Goal: Navigation & Orientation: Find specific page/section

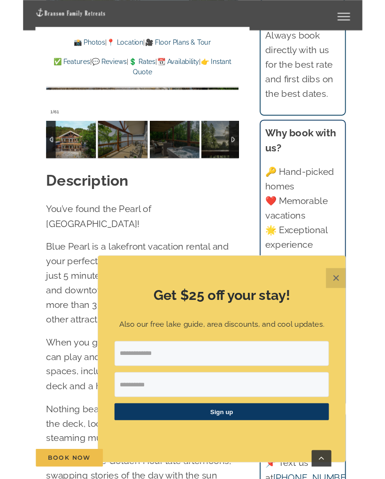
scroll to position [976, 0]
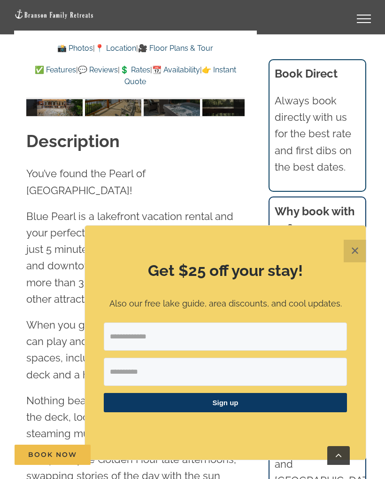
click at [359, 252] on button "✕" at bounding box center [355, 251] width 23 height 23
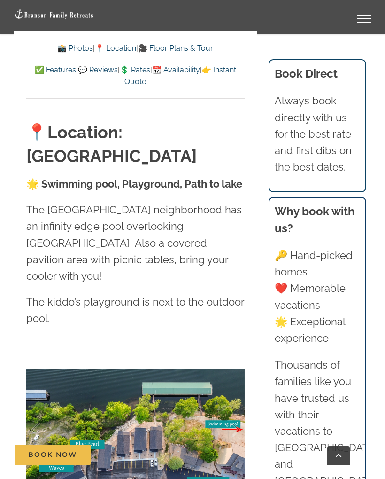
scroll to position [2359, 0]
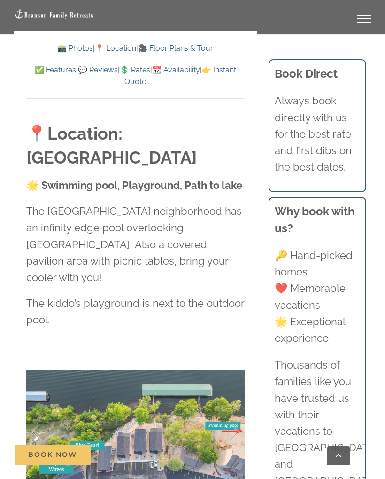
click at [25, 264] on div at bounding box center [192, 239] width 385 height 479
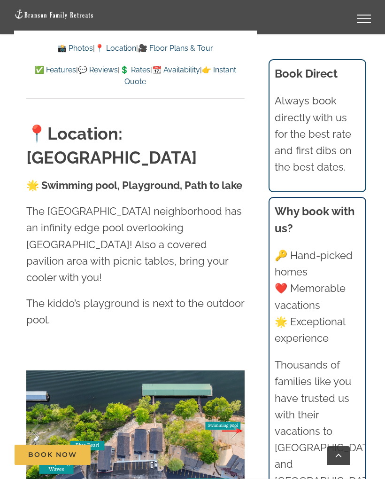
click at [361, 23] on div "Toggle Menu" at bounding box center [364, 22] width 14 height 1
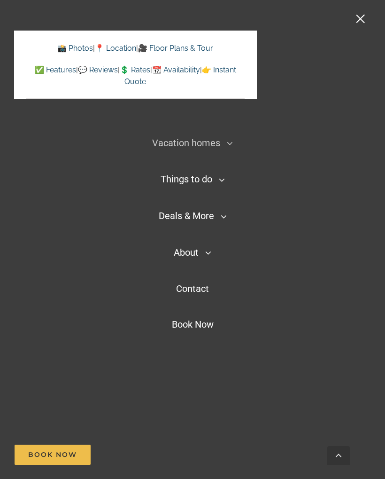
click at [227, 140] on icon "Main Menu Mobile Sticky" at bounding box center [230, 143] width 6 height 11
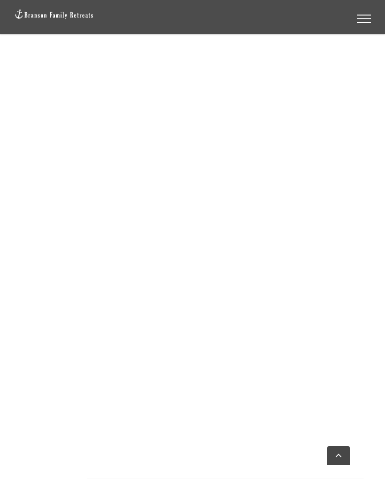
scroll to position [1178, 0]
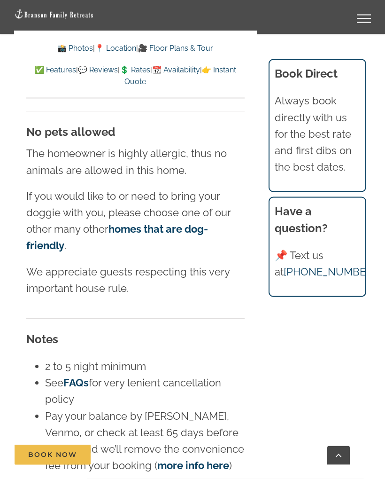
scroll to position [6570, 0]
